Goal: Transaction & Acquisition: Purchase product/service

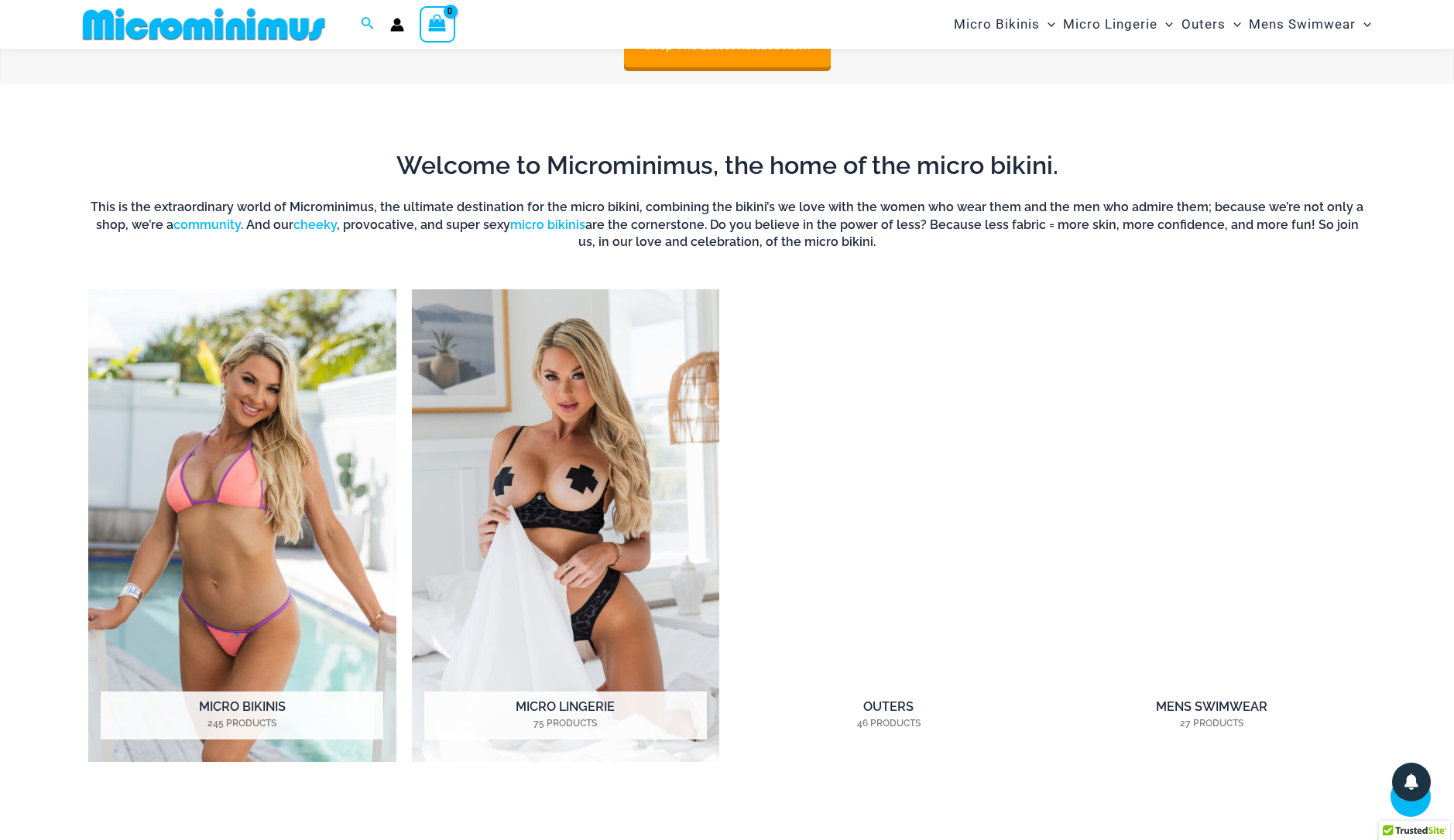
scroll to position [1224, 0]
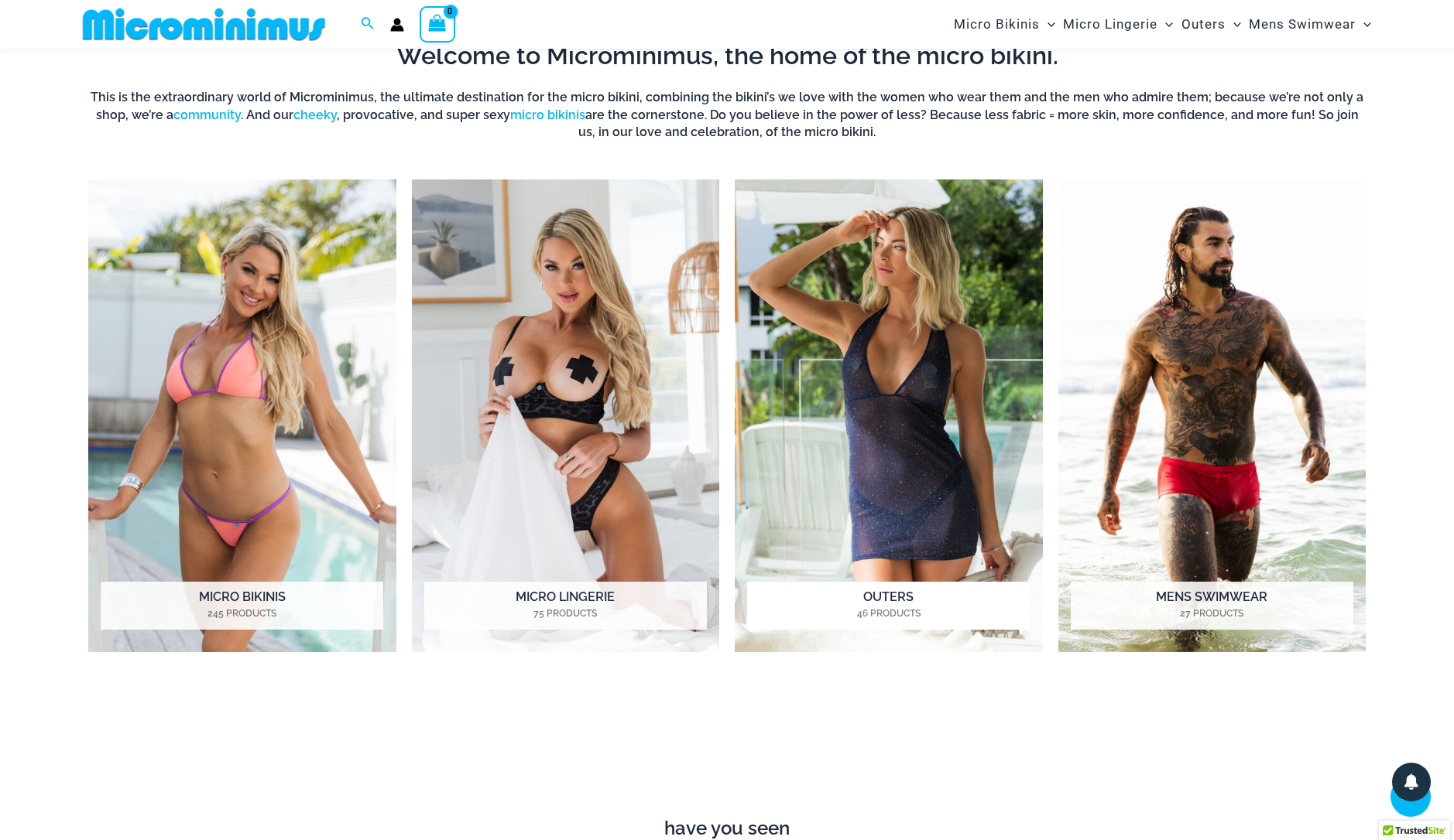
click at [959, 383] on img "Visit product category Outers" at bounding box center [888, 416] width 308 height 473
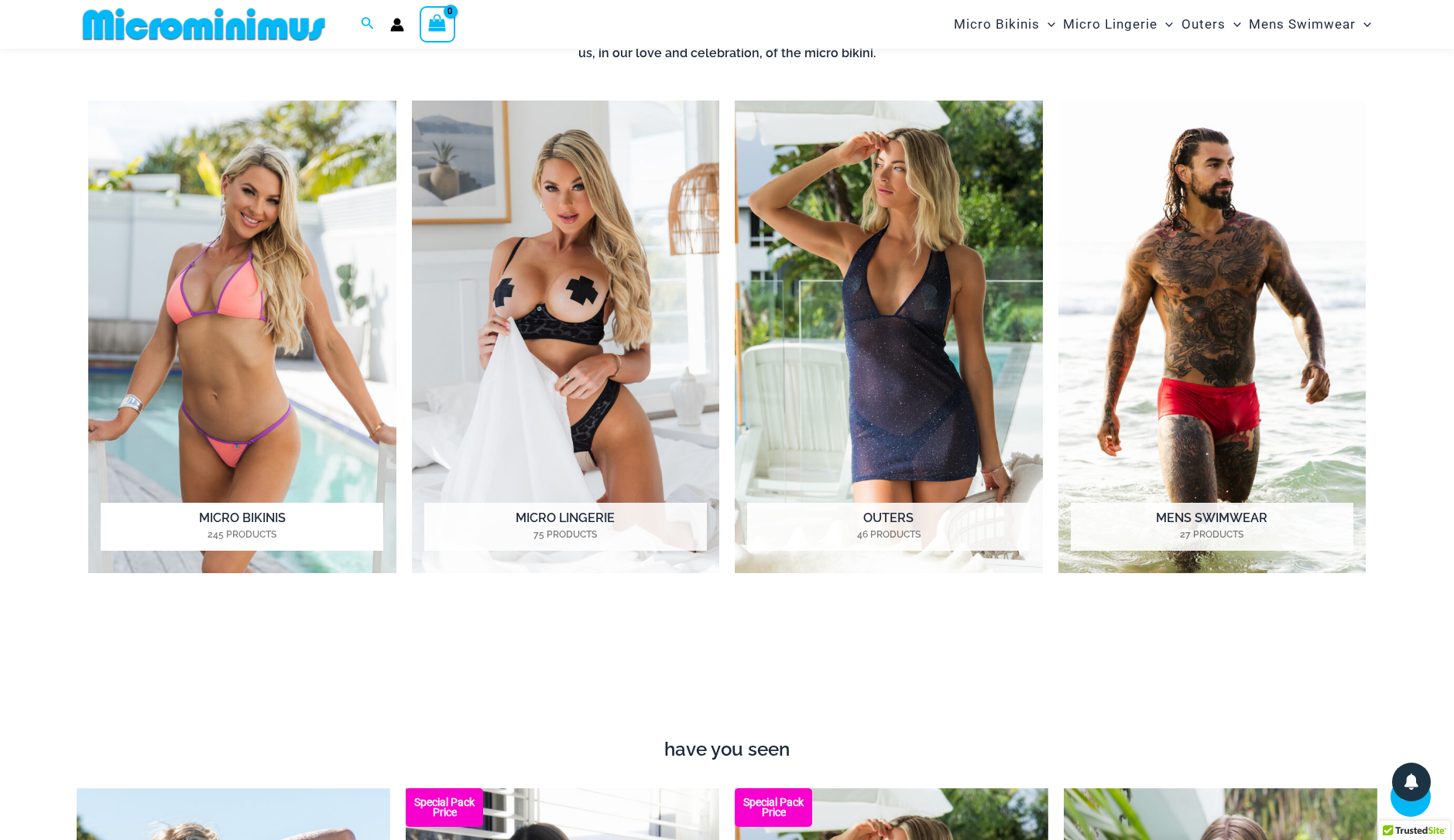
scroll to position [1430, 0]
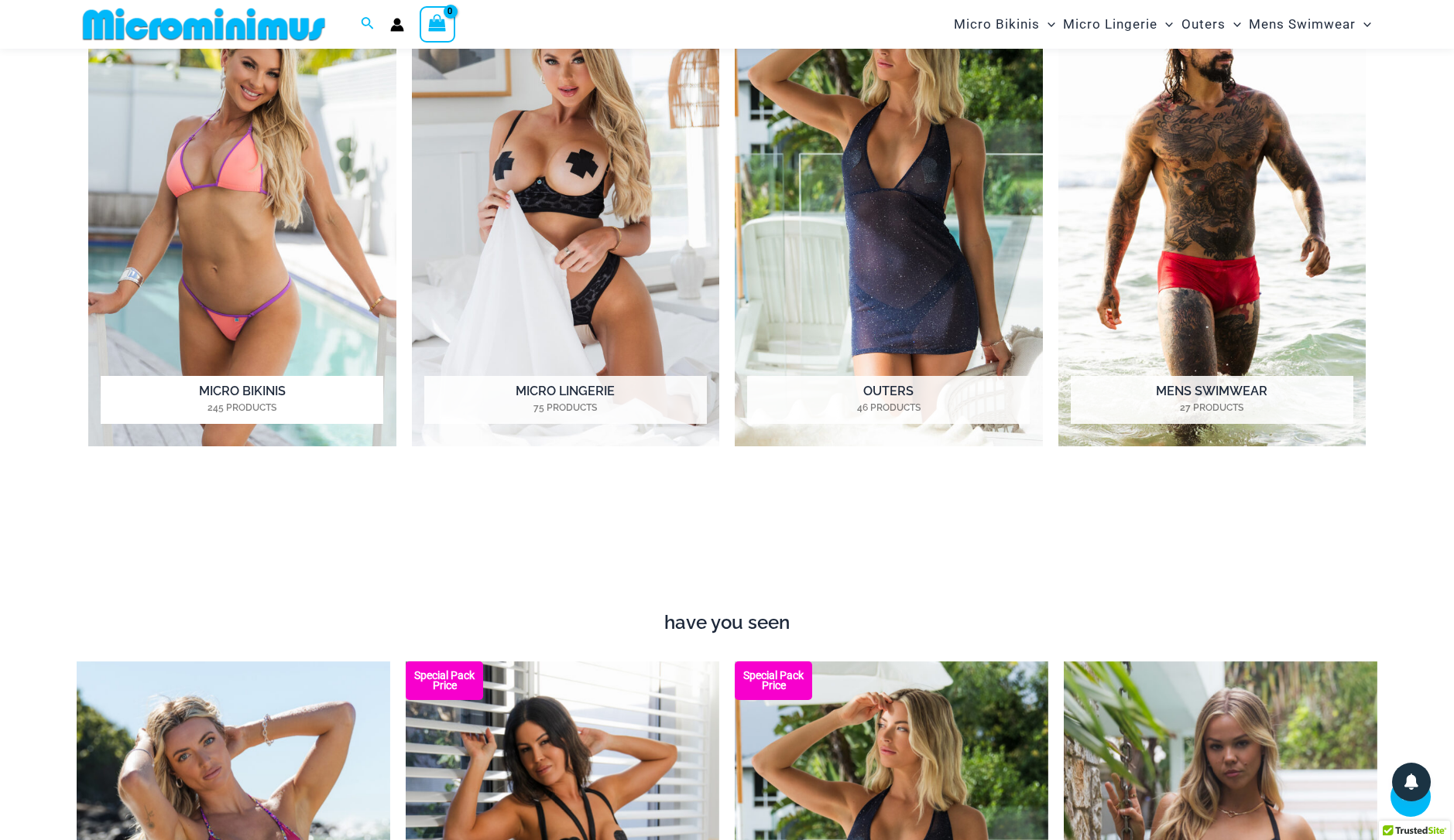
click at [238, 308] on img "Visit product category Micro Bikinis" at bounding box center [241, 211] width 308 height 473
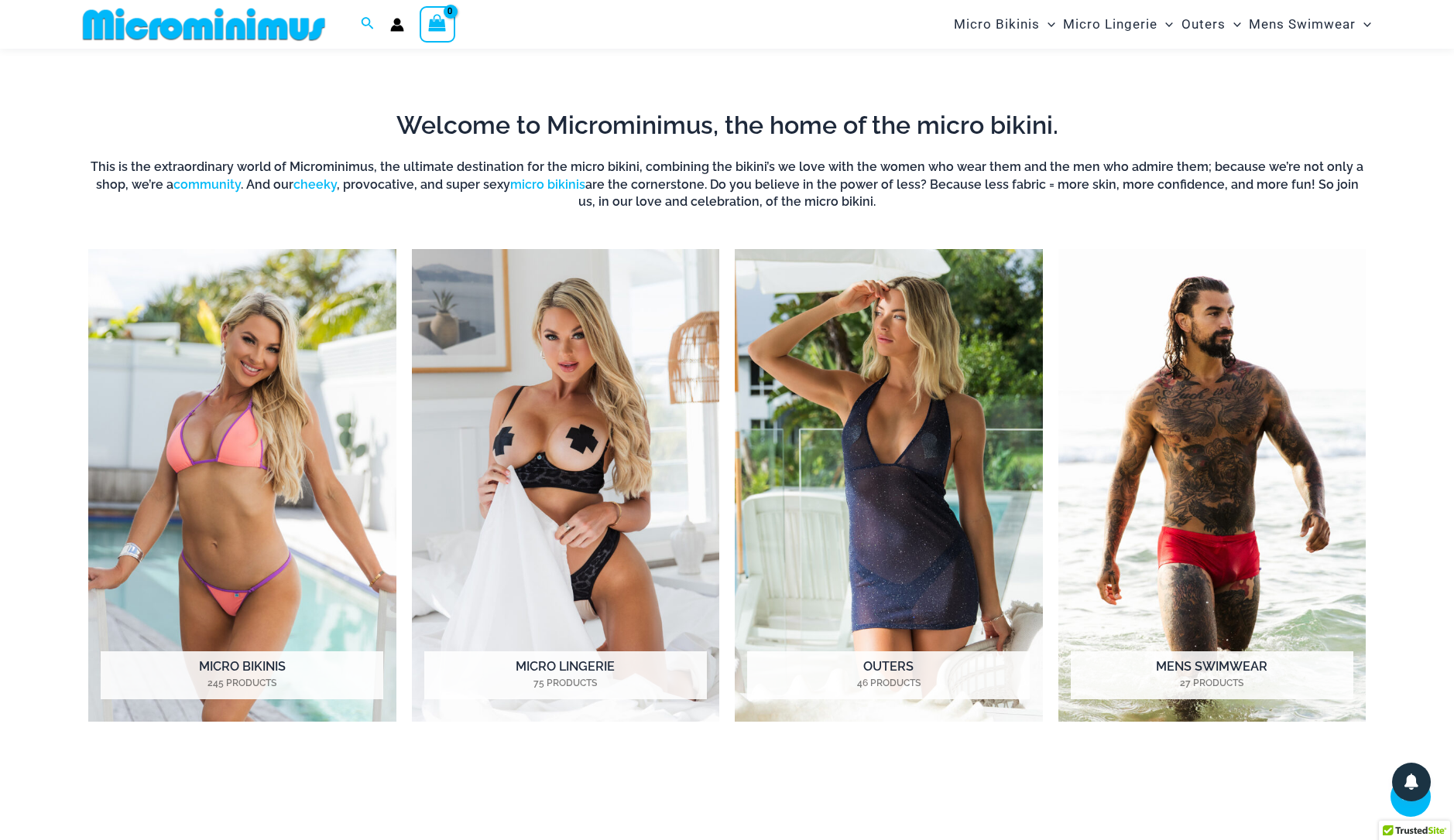
scroll to position [1327, 0]
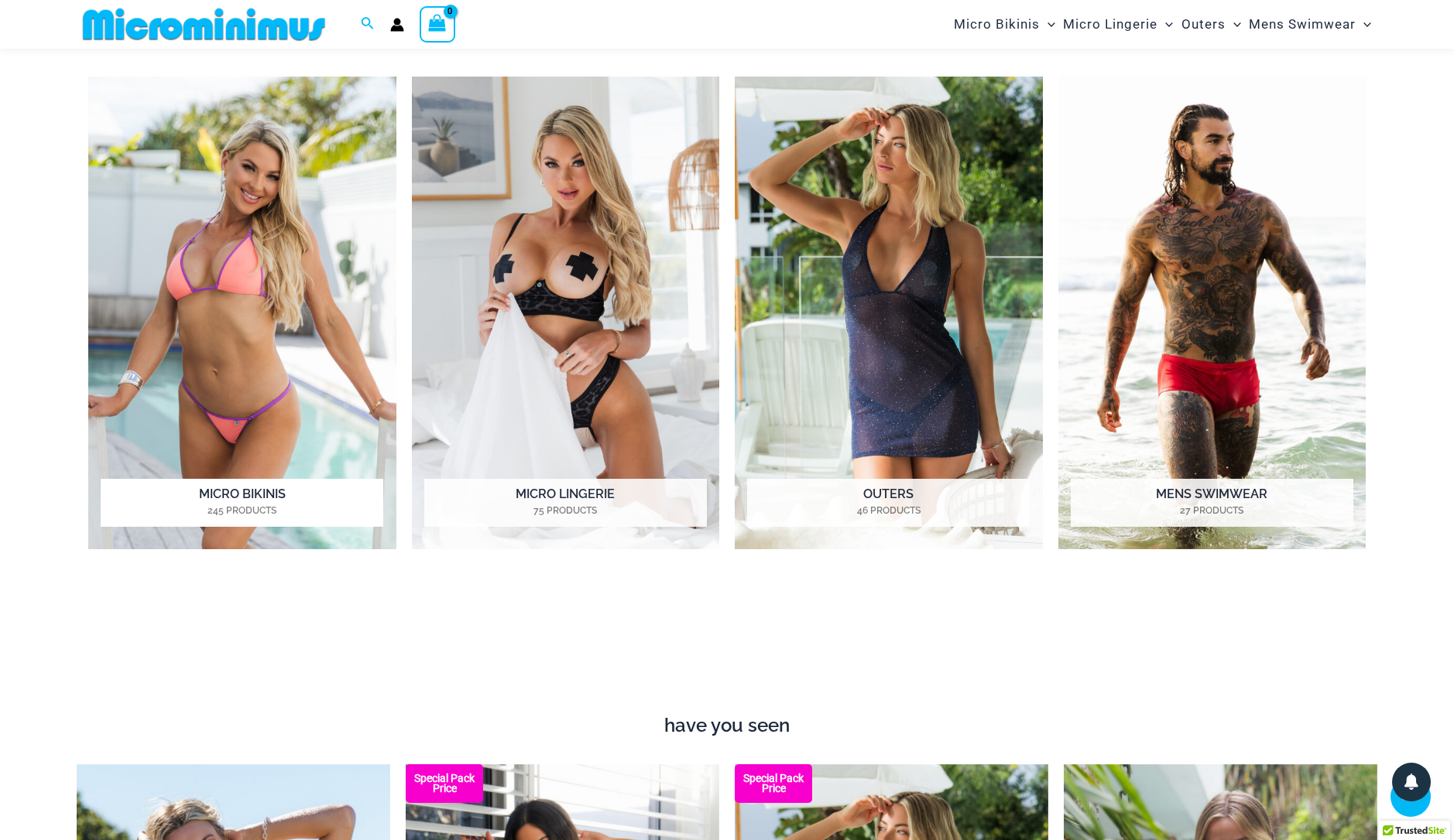
click at [236, 438] on img "Visit product category Micro Bikinis" at bounding box center [241, 313] width 308 height 473
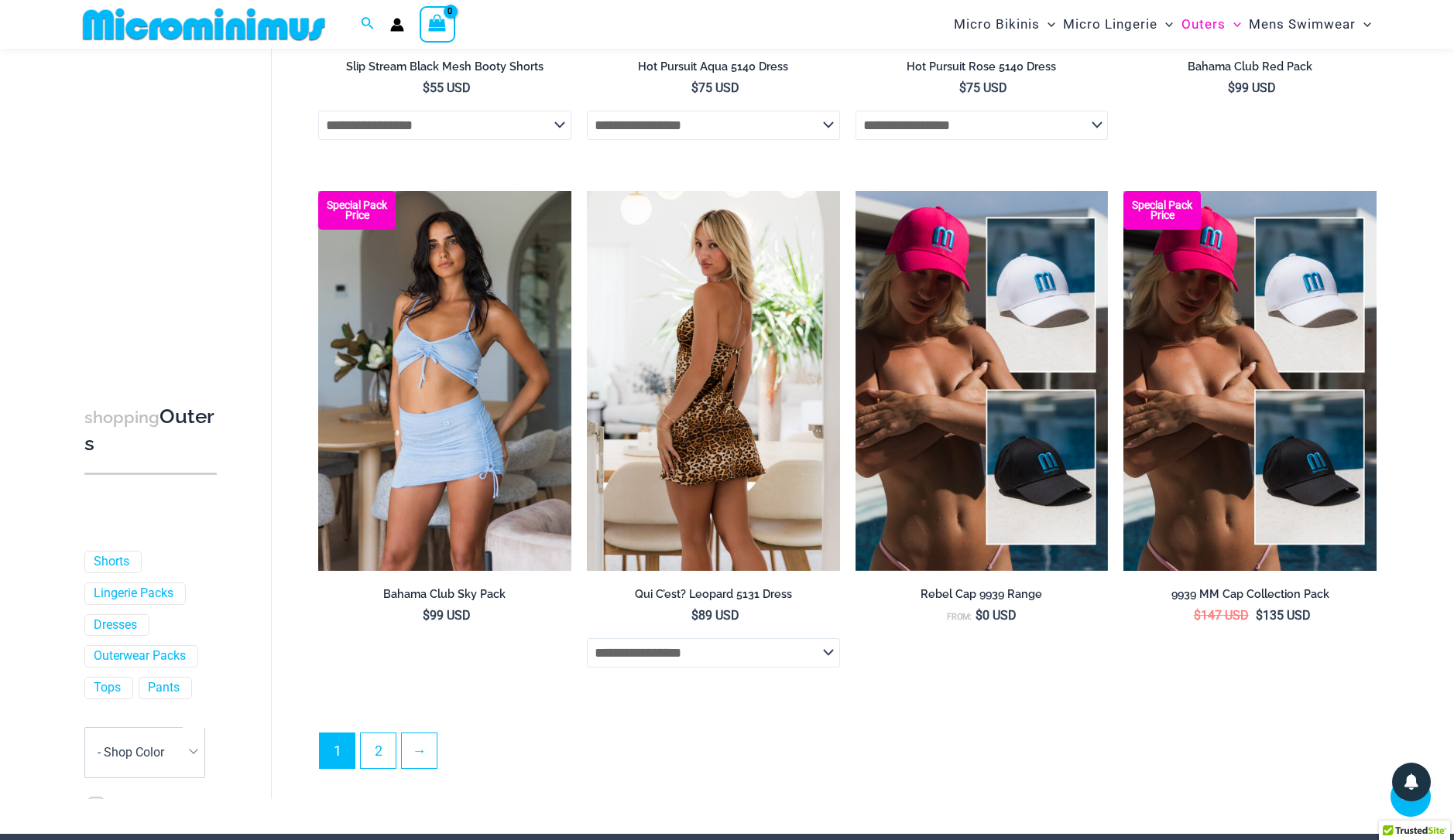
scroll to position [3597, 0]
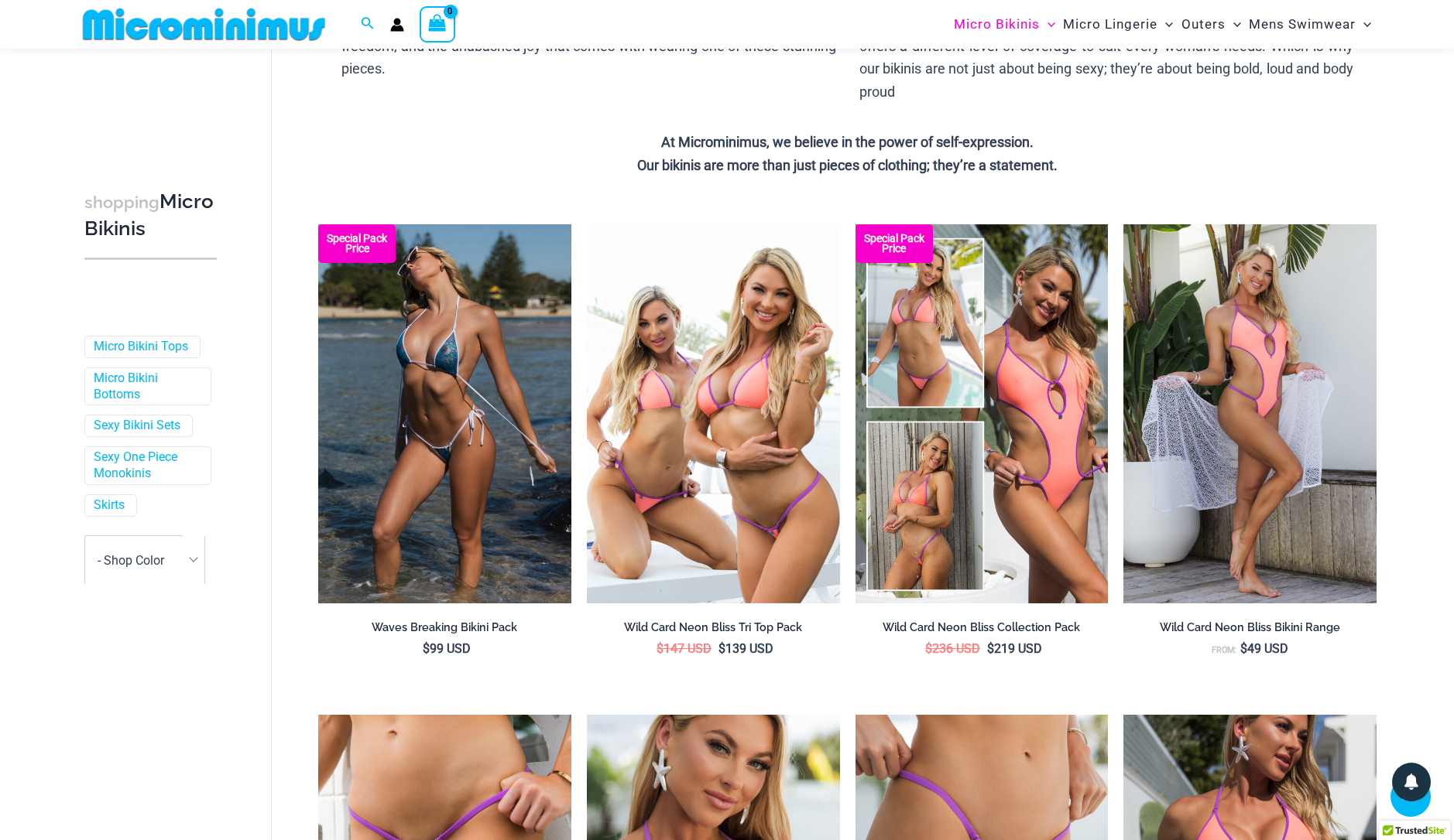
scroll to position [0, 11]
click at [189, 554] on b at bounding box center [192, 557] width 8 height 8
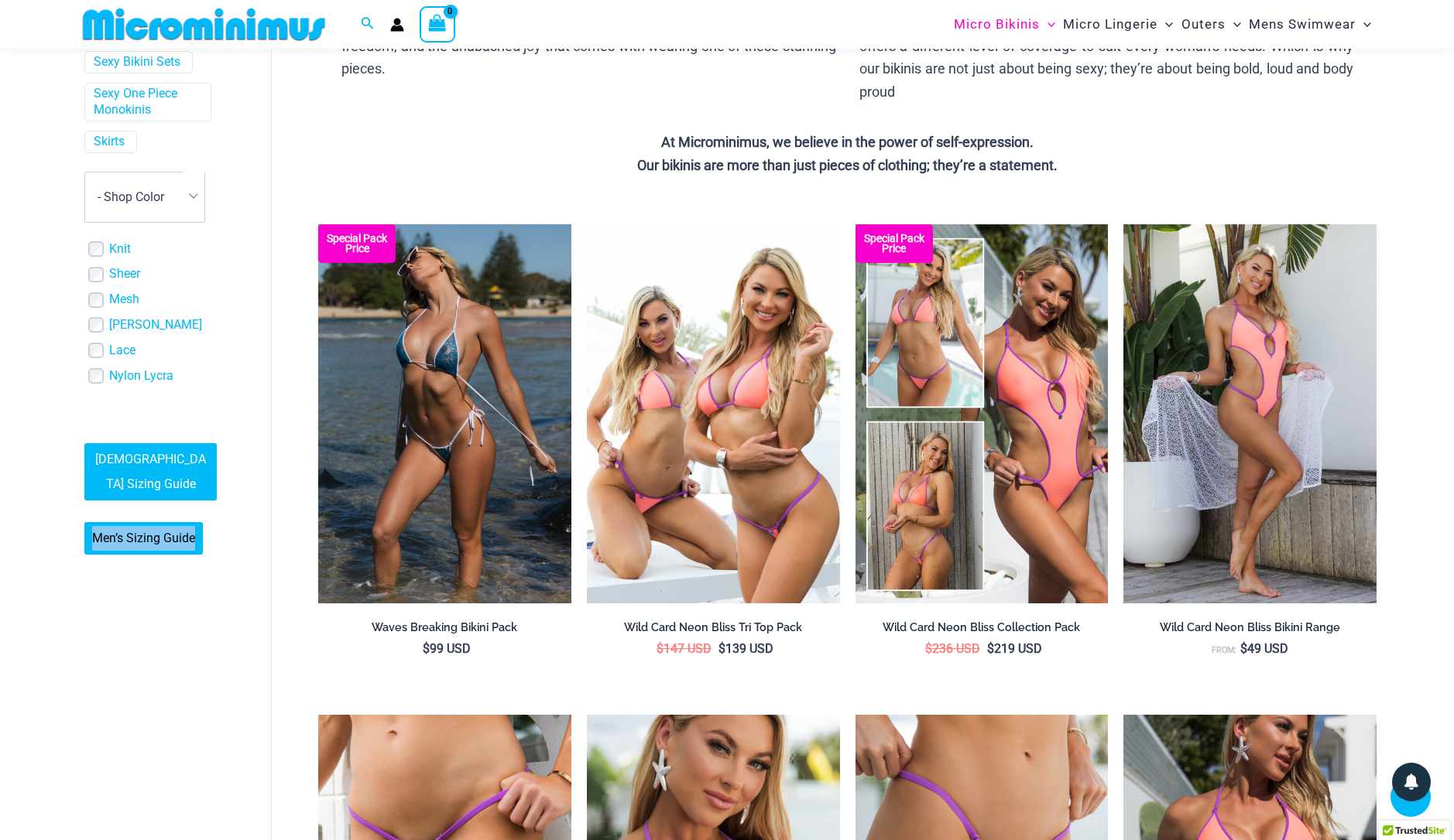
drag, startPoint x: 156, startPoint y: 677, endPoint x: 77, endPoint y: 674, distance: 79.1
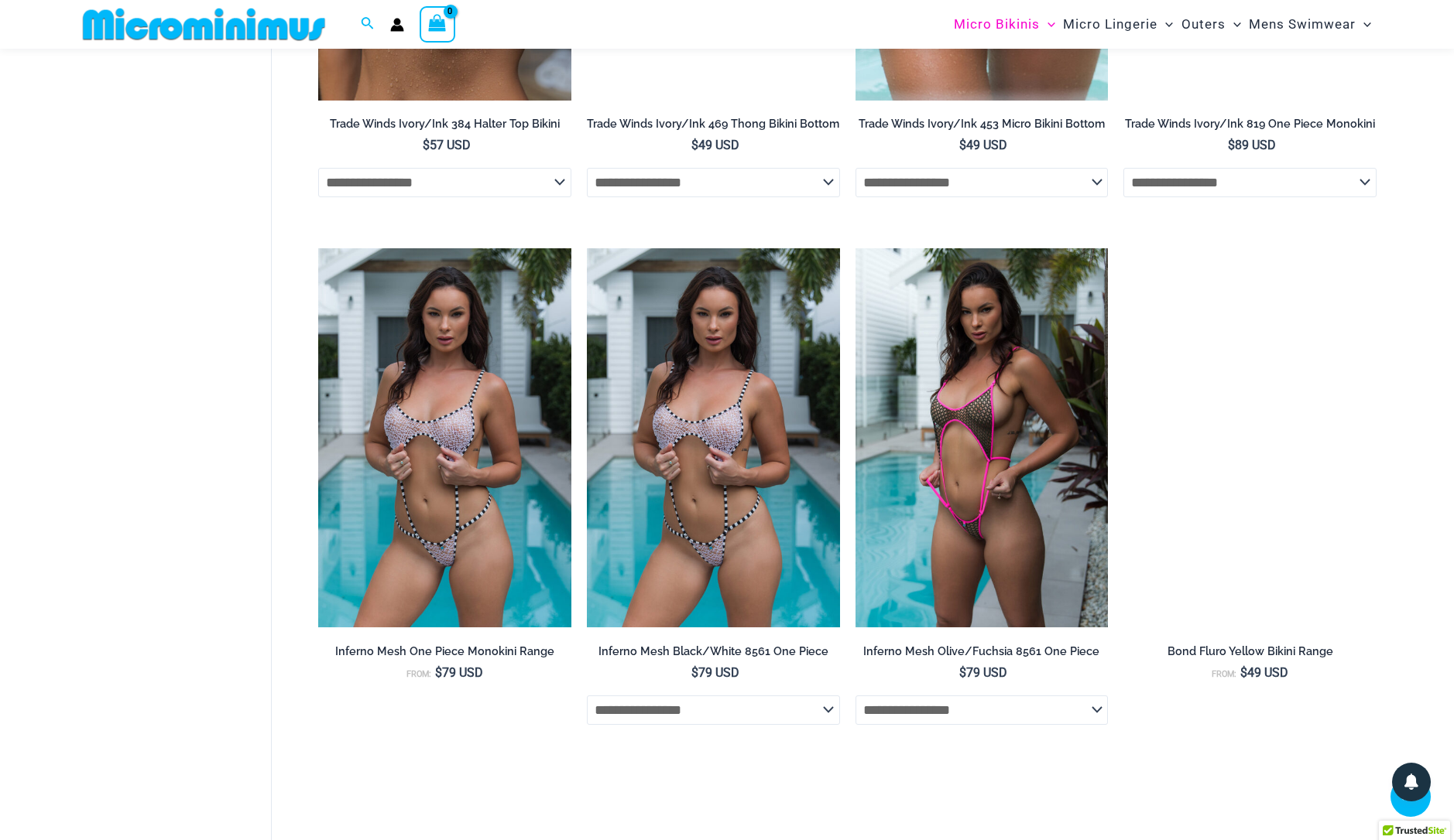
scroll to position [4113, 0]
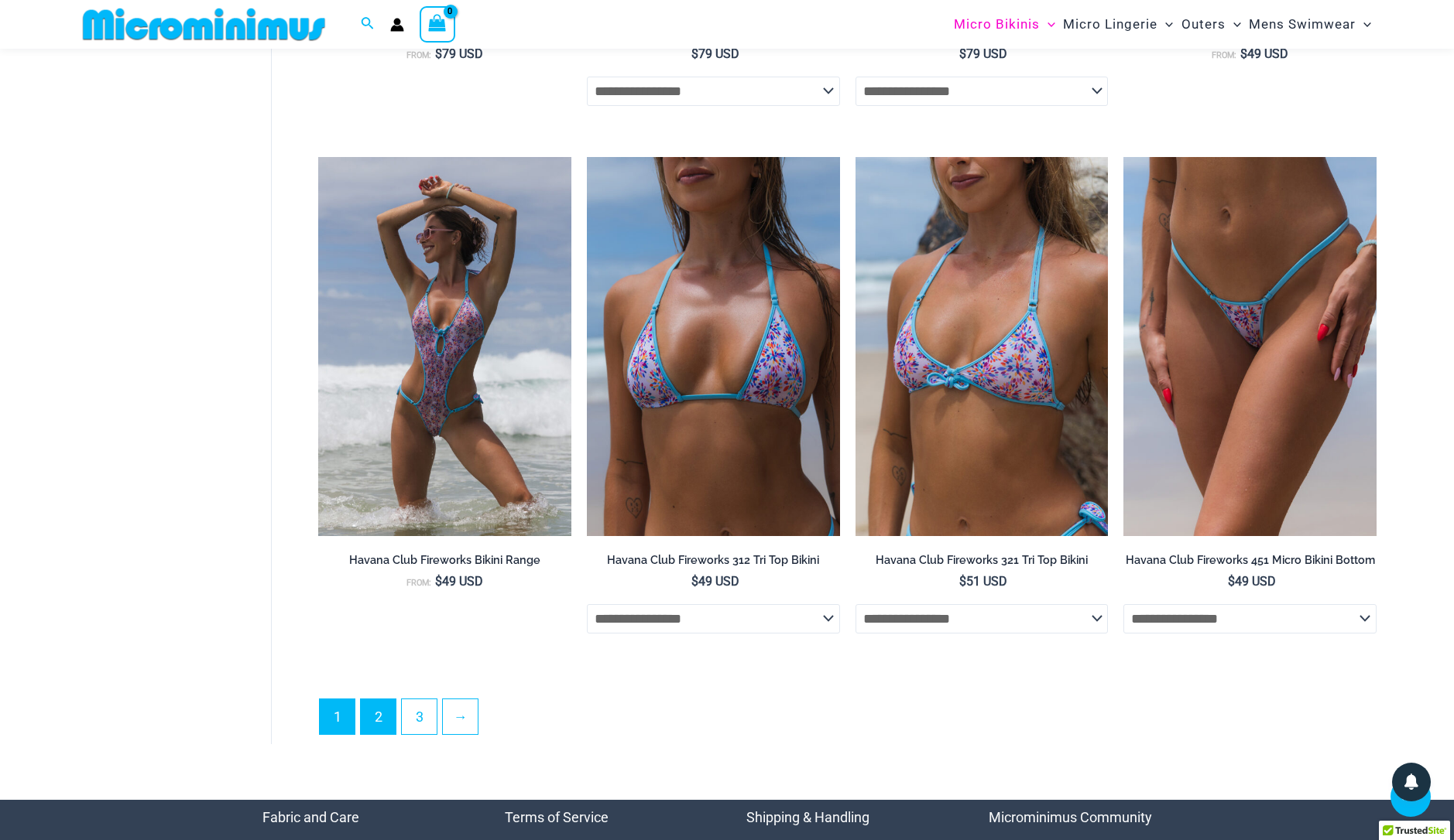
drag, startPoint x: 374, startPoint y: 697, endPoint x: 374, endPoint y: 706, distance: 9.0
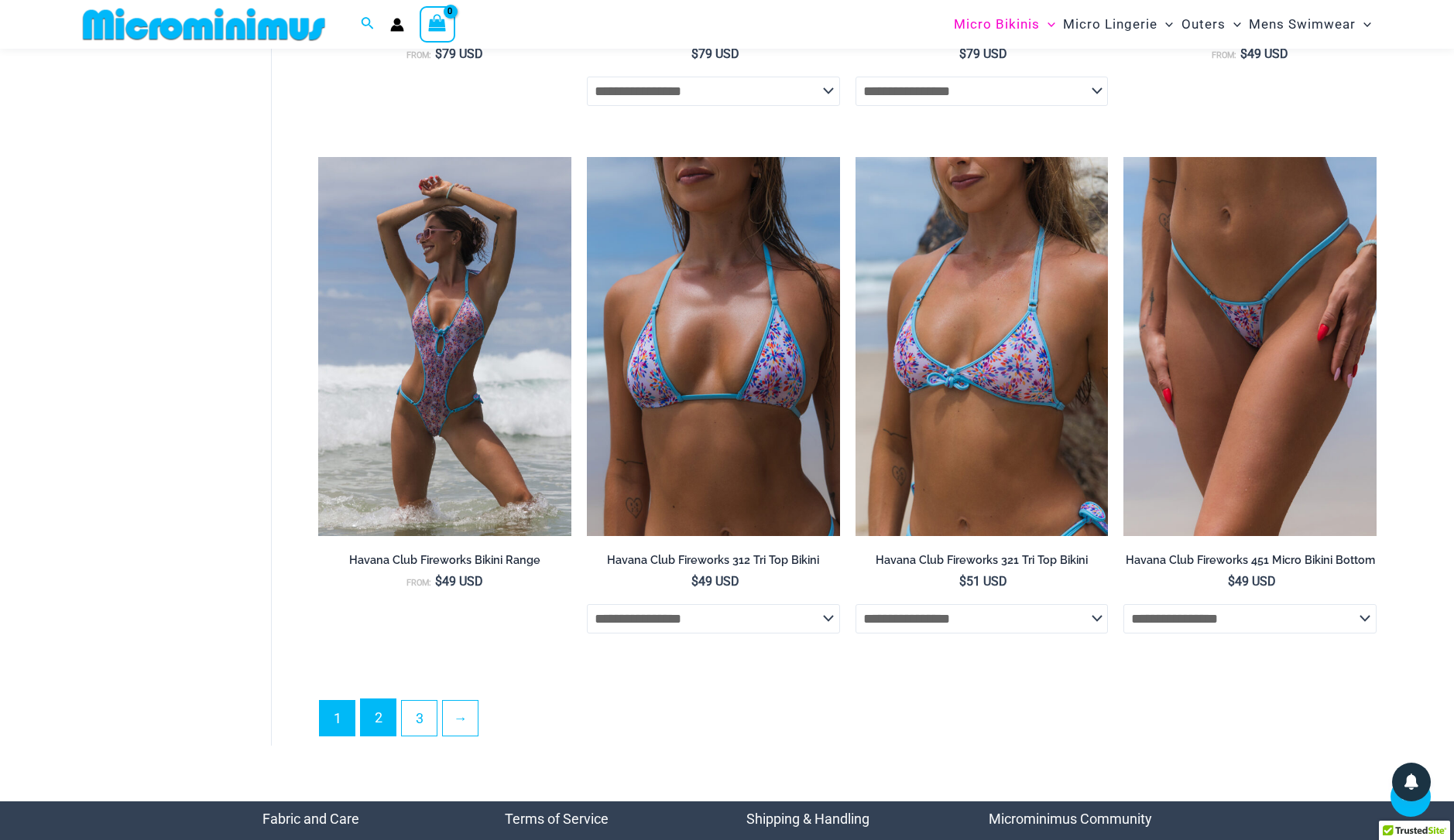
click at [374, 712] on link "2" at bounding box center [378, 717] width 35 height 36
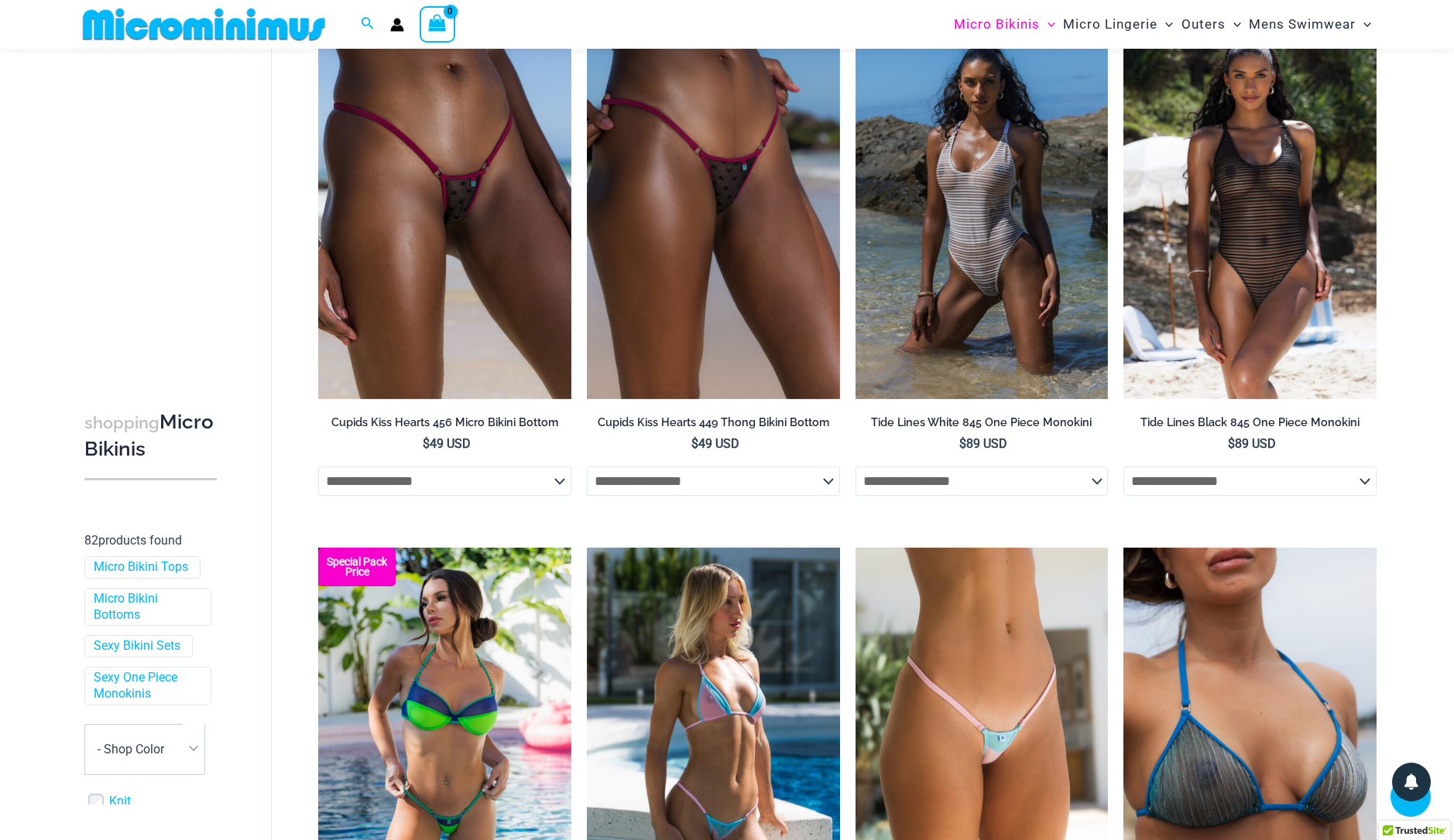
scroll to position [1407, 0]
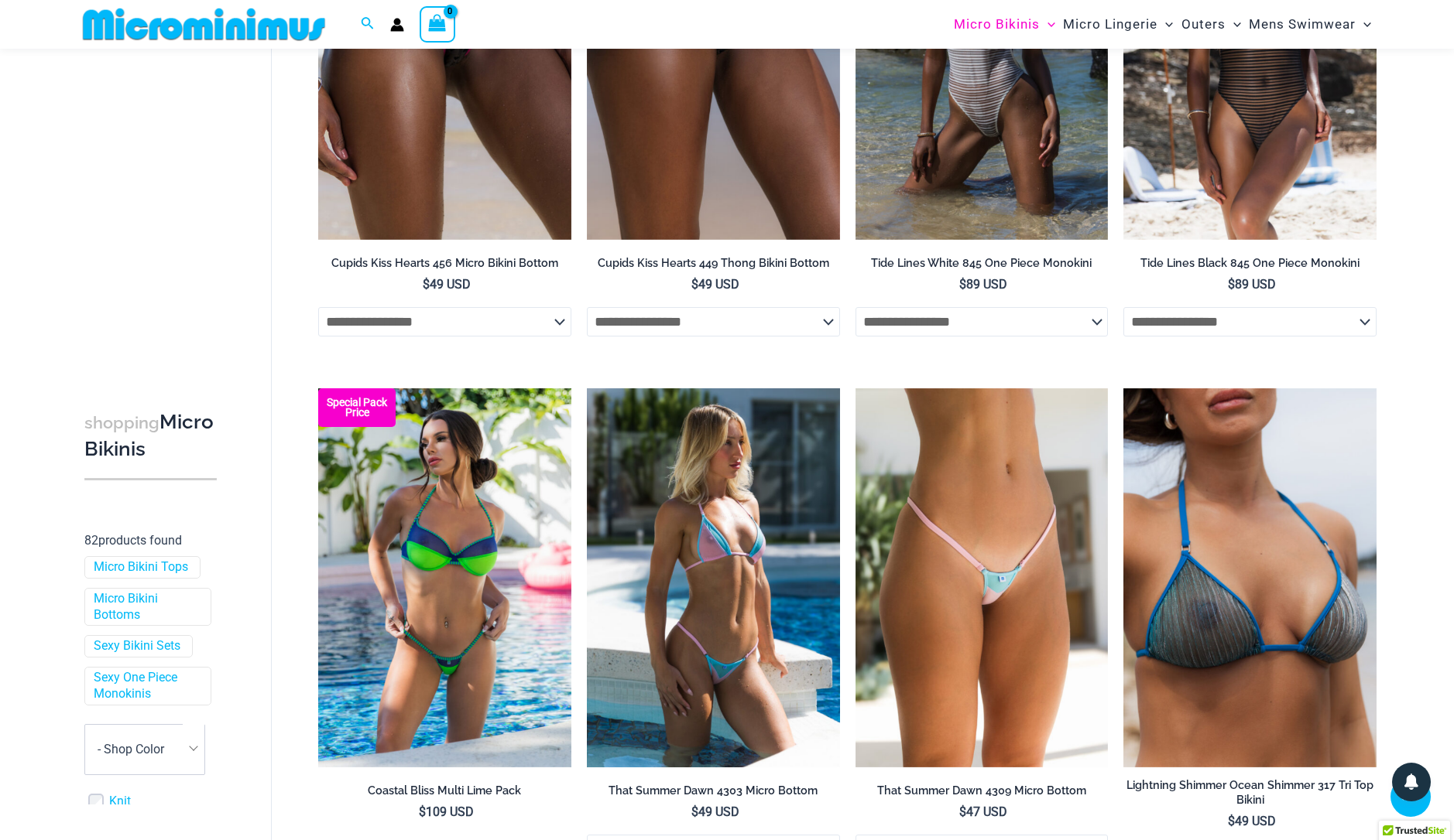
click at [743, 588] on img at bounding box center [714, 578] width 253 height 379
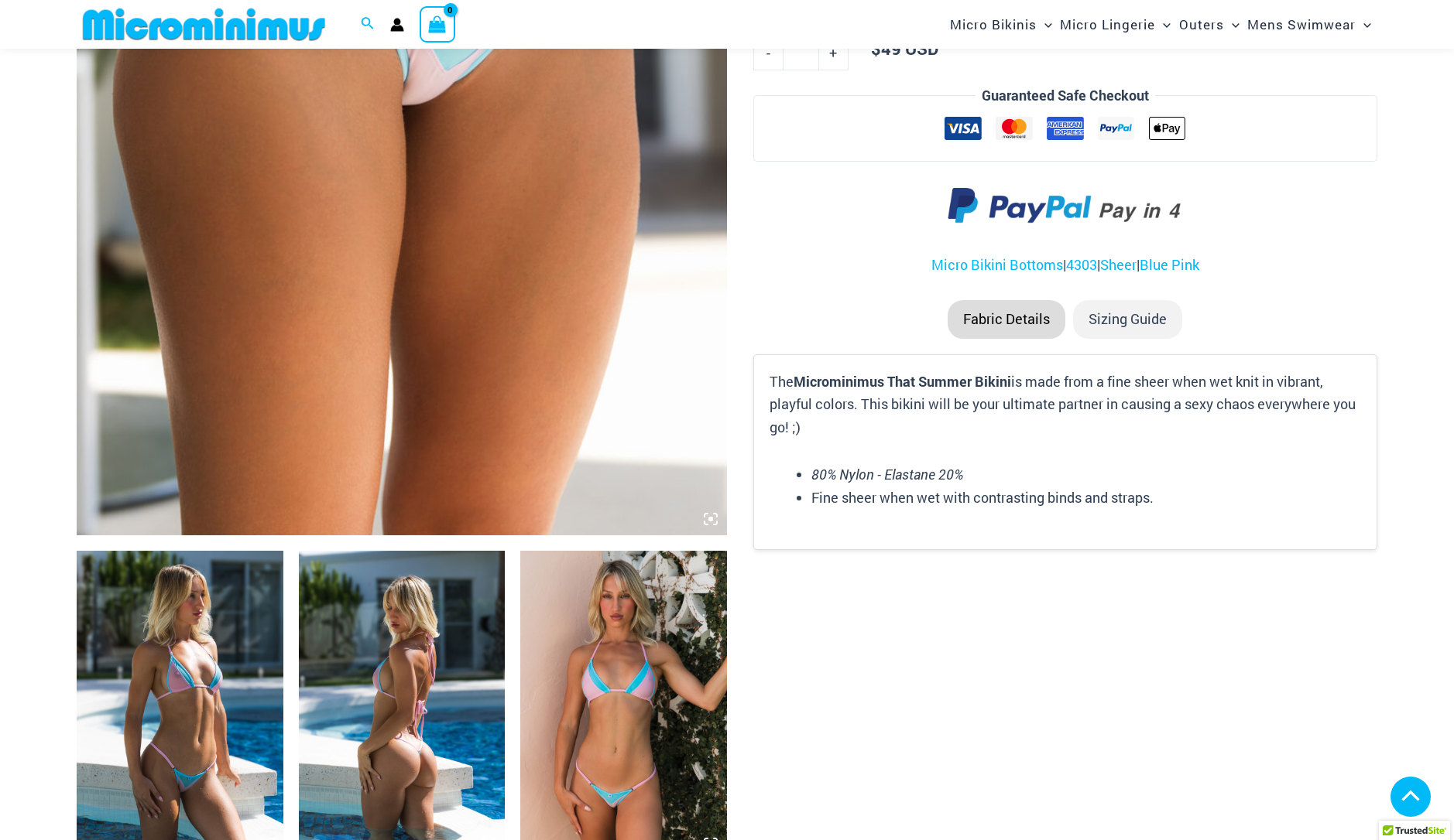
scroll to position [605, 0]
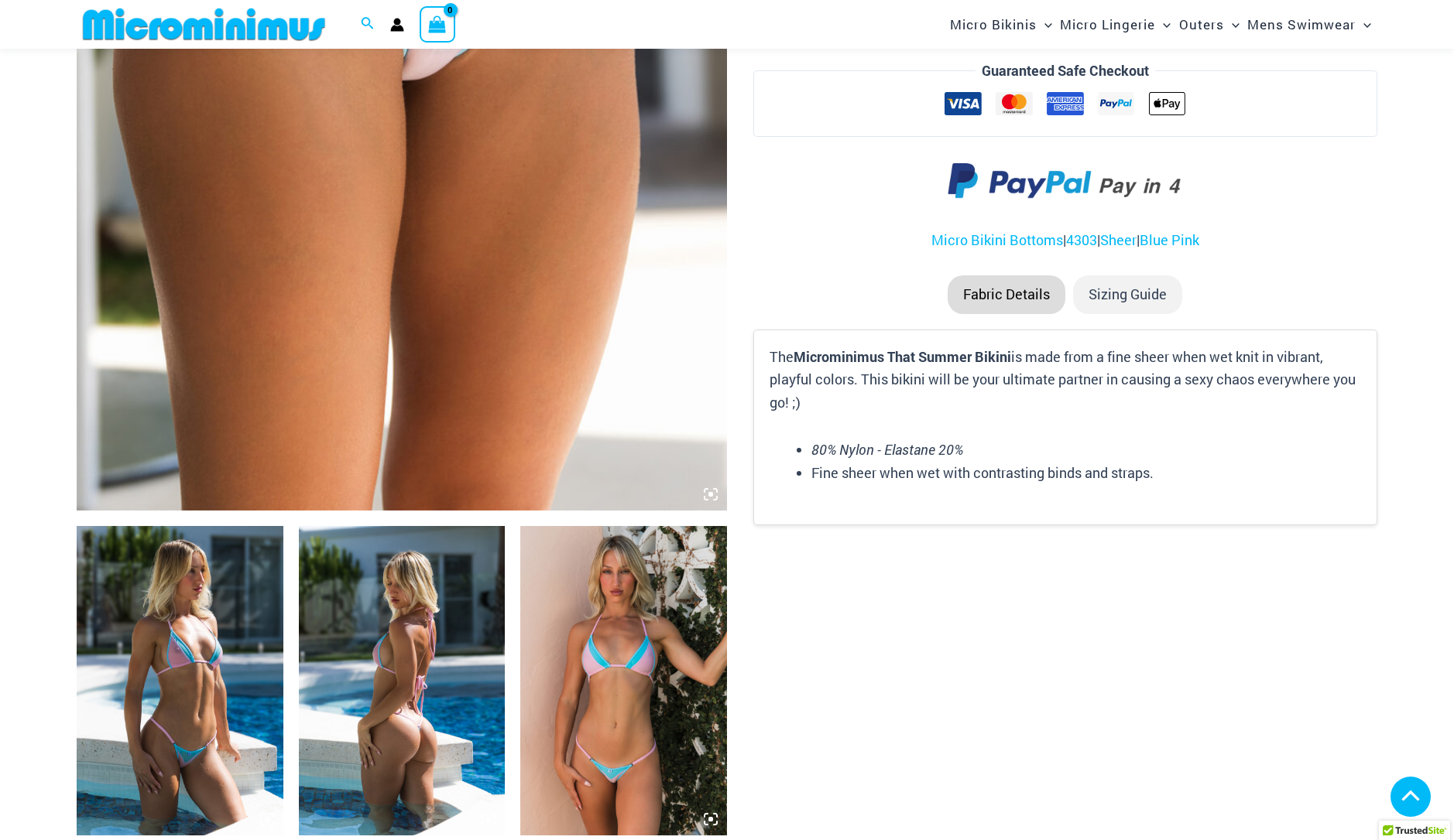
click at [218, 625] on img at bounding box center [180, 680] width 207 height 310
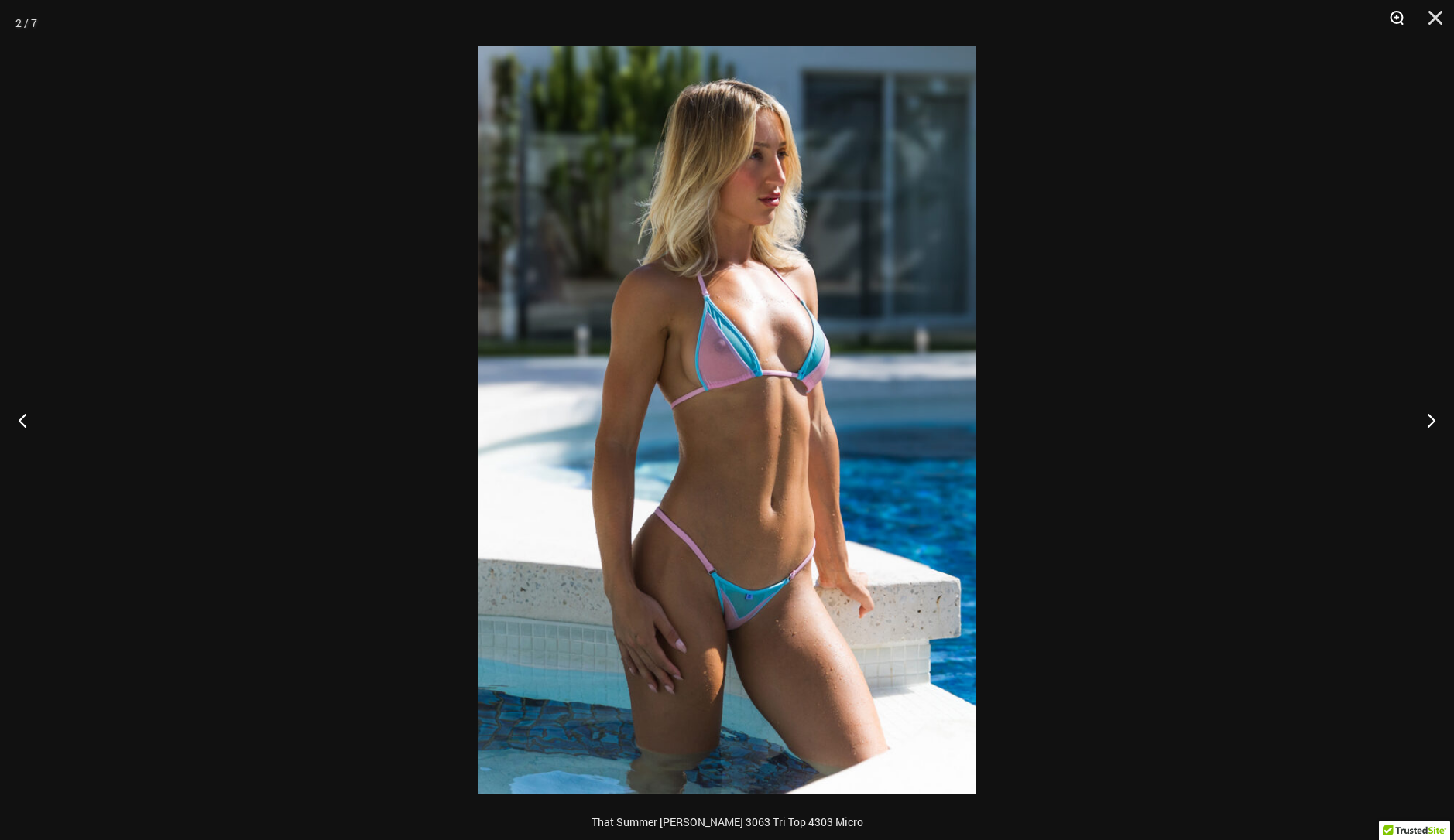
click at [1397, 15] on button "Zoom" at bounding box center [1391, 23] width 39 height 46
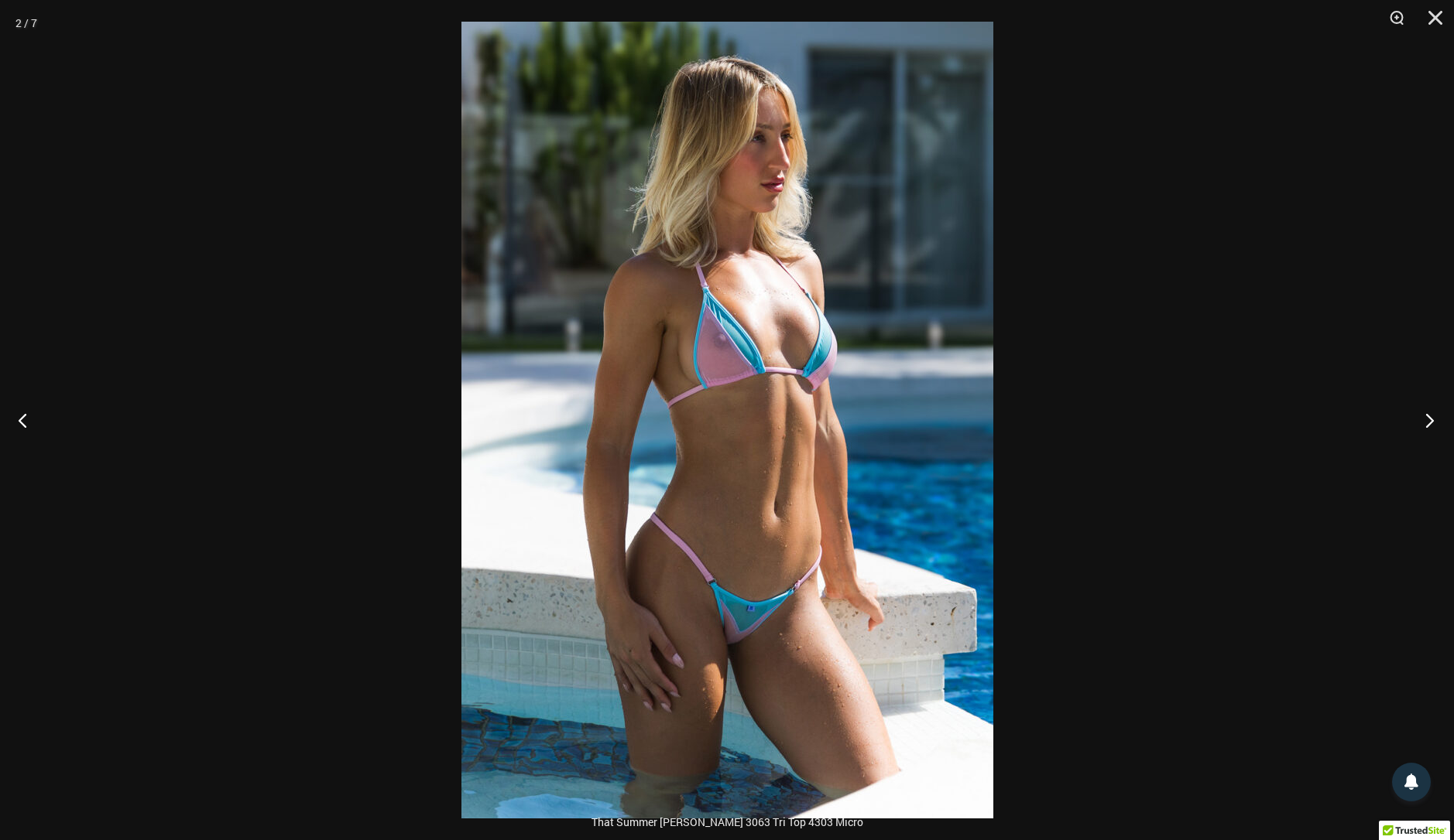
click at [1435, 420] on button "Next" at bounding box center [1424, 420] width 58 height 78
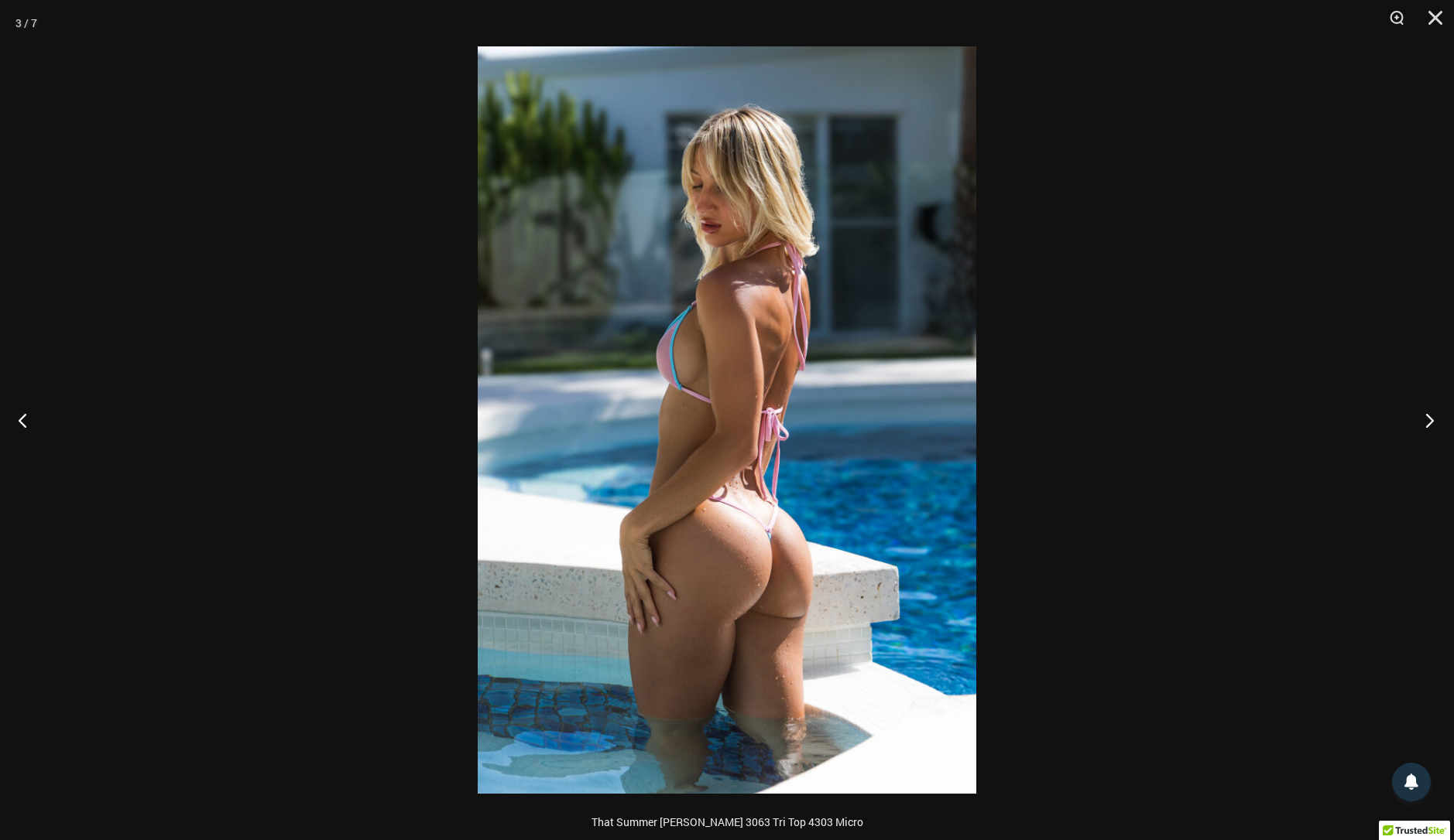
click at [1438, 420] on button "Next" at bounding box center [1424, 420] width 58 height 78
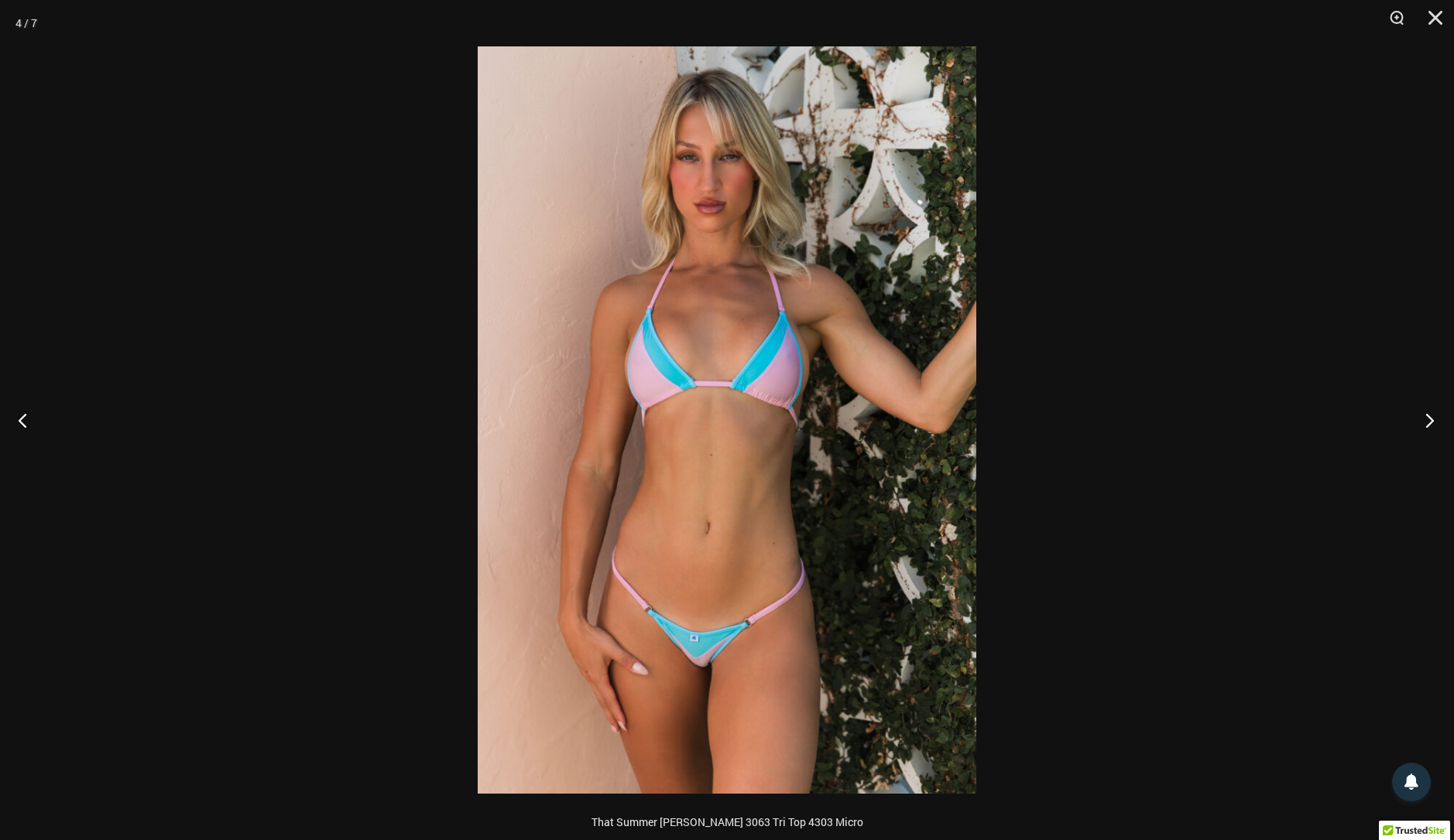
click at [1441, 419] on button "Next" at bounding box center [1424, 420] width 58 height 78
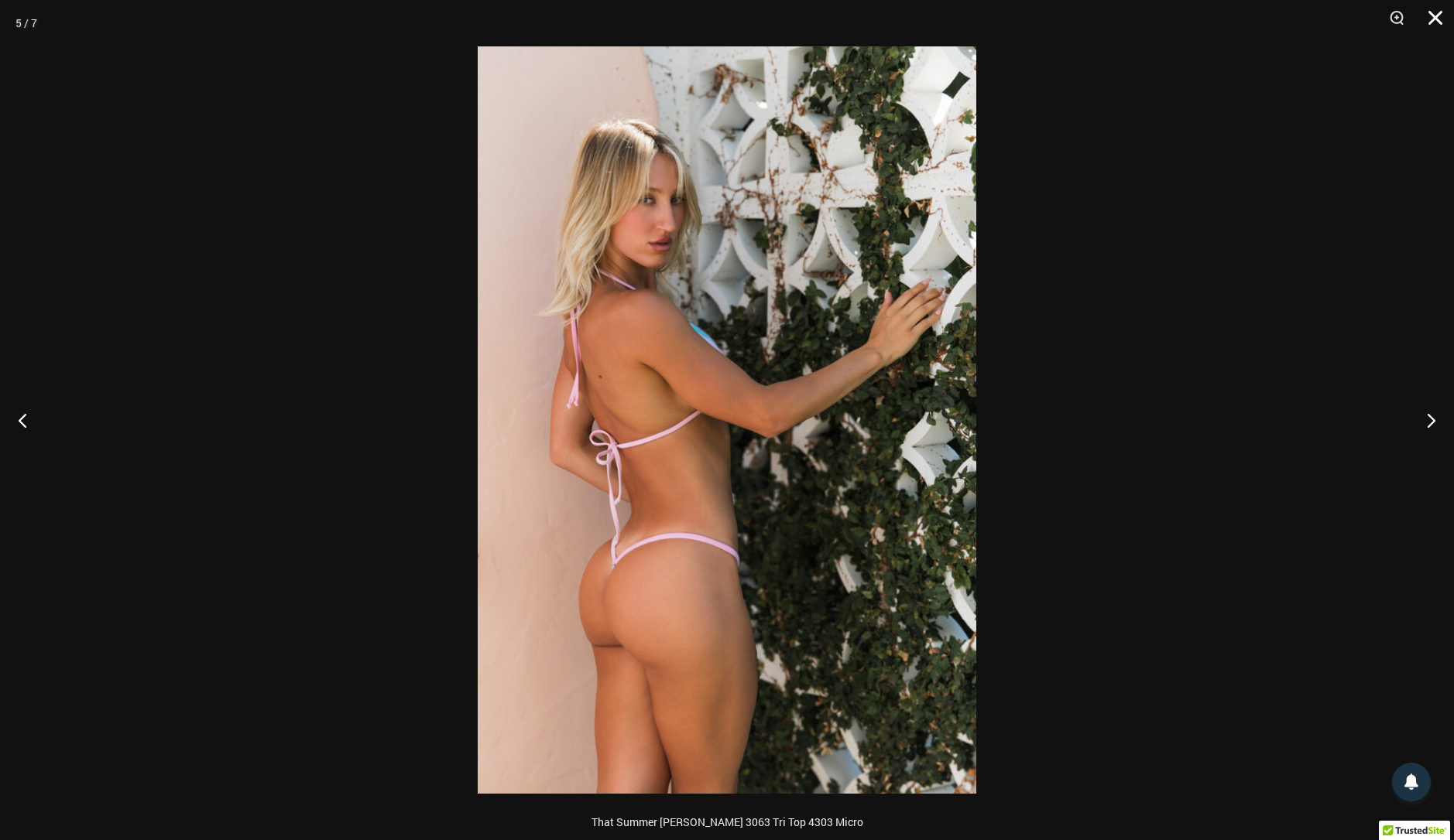
click at [1439, 21] on button "Close" at bounding box center [1430, 23] width 39 height 46
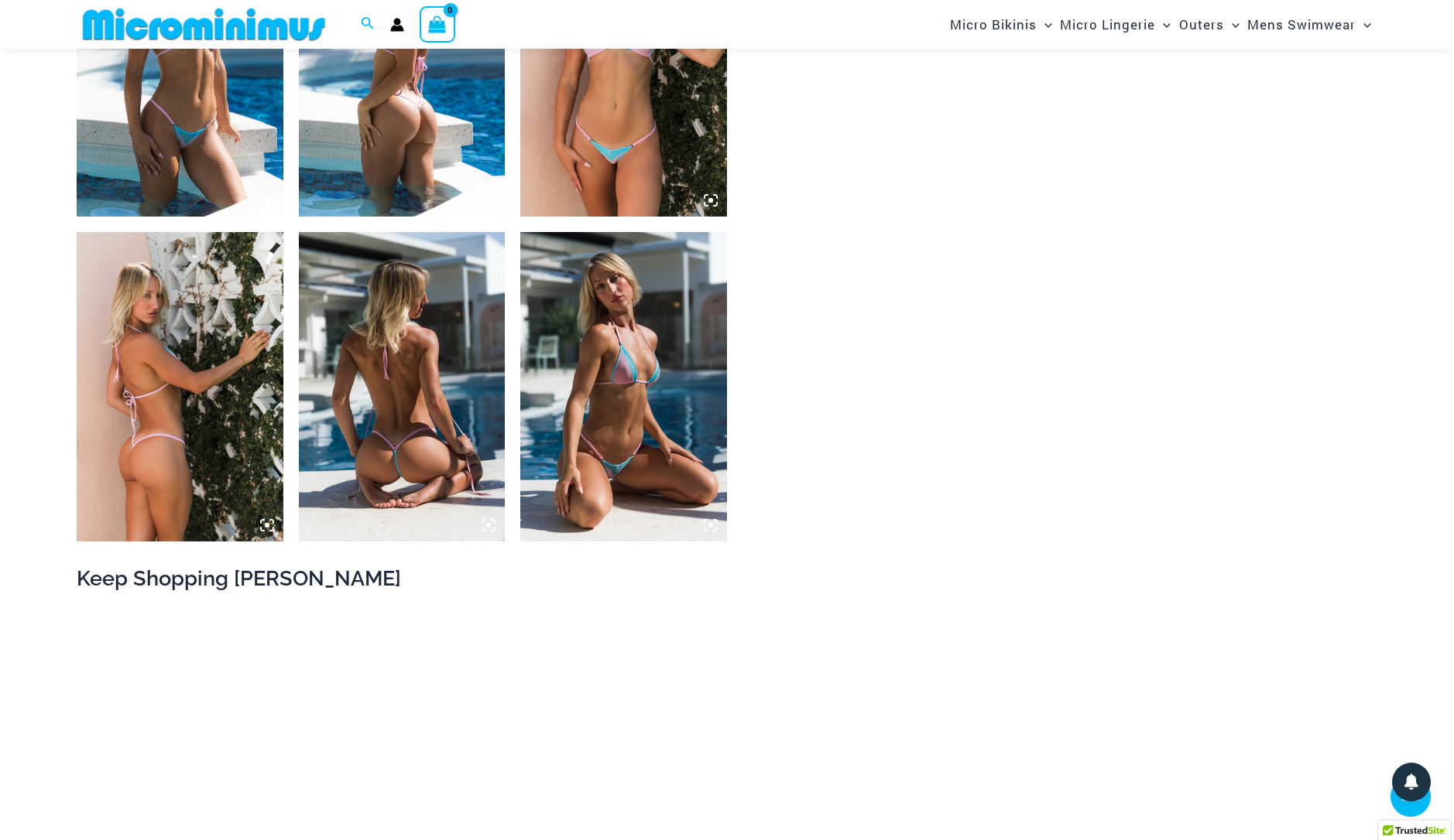
scroll to position [1534, 0]
